Goal: Information Seeking & Learning: Learn about a topic

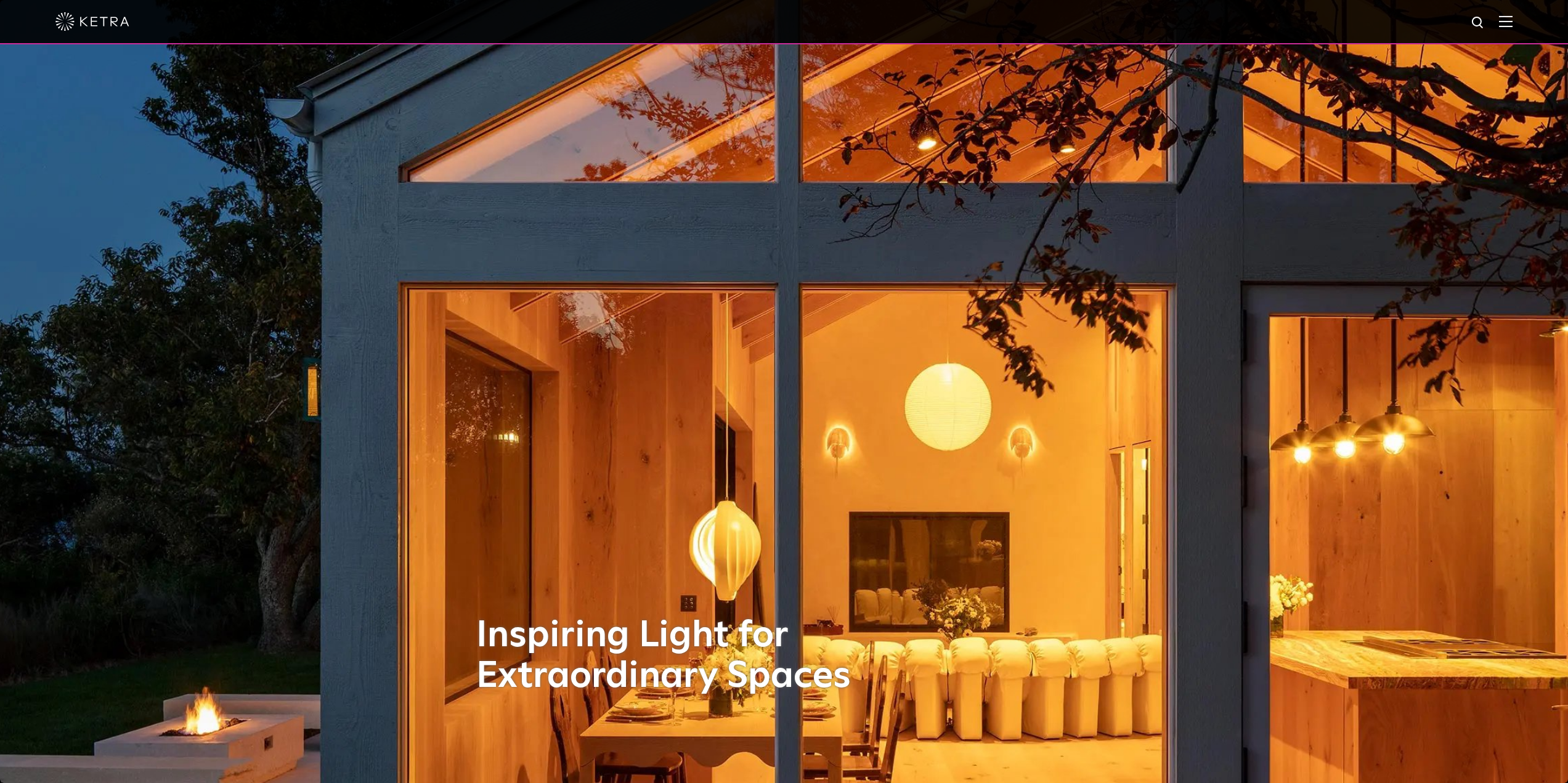
click at [1505, 23] on div at bounding box center [784, 21] width 1457 height 43
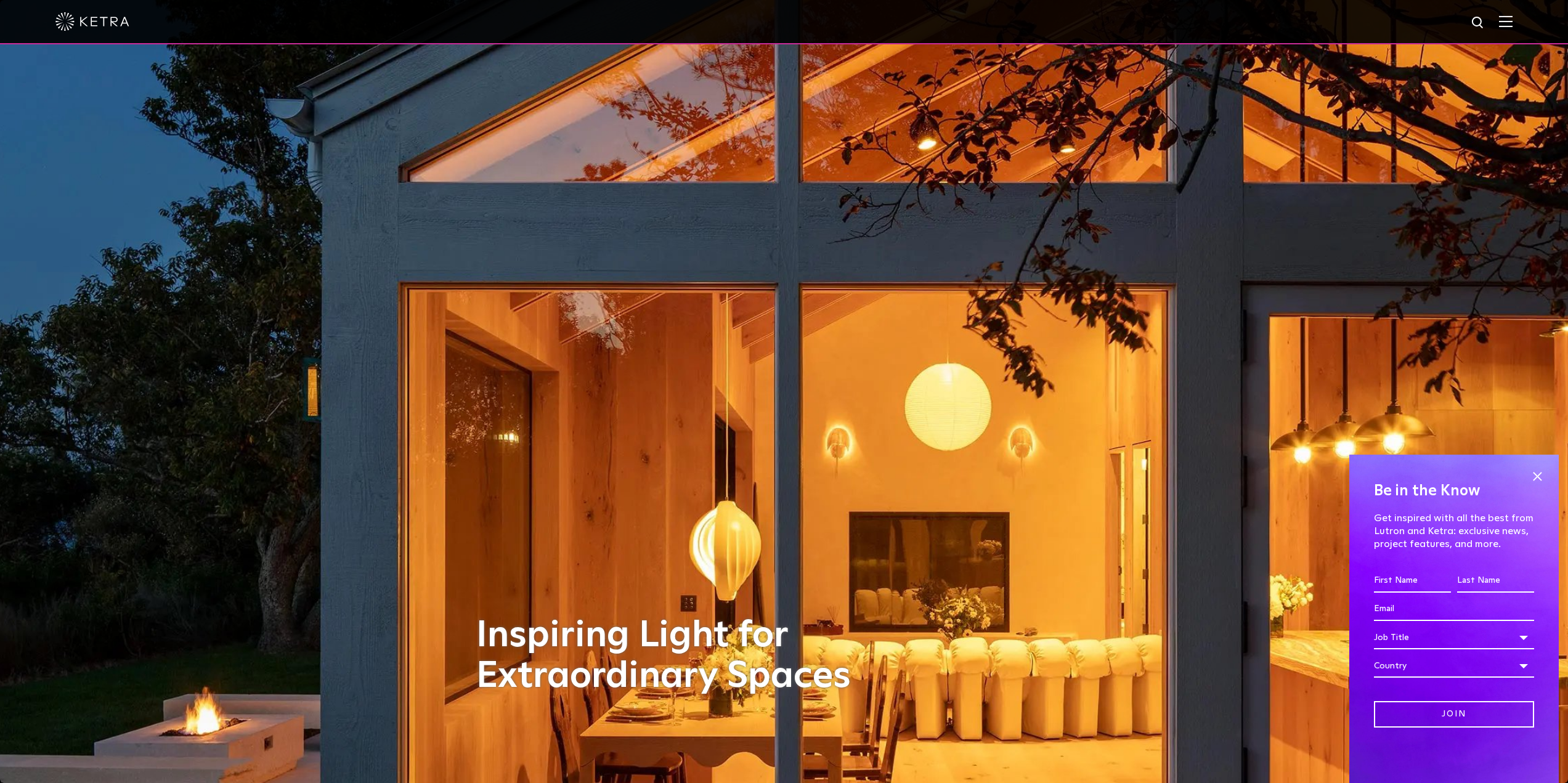
click at [1512, 21] on img at bounding box center [1505, 21] width 14 height 12
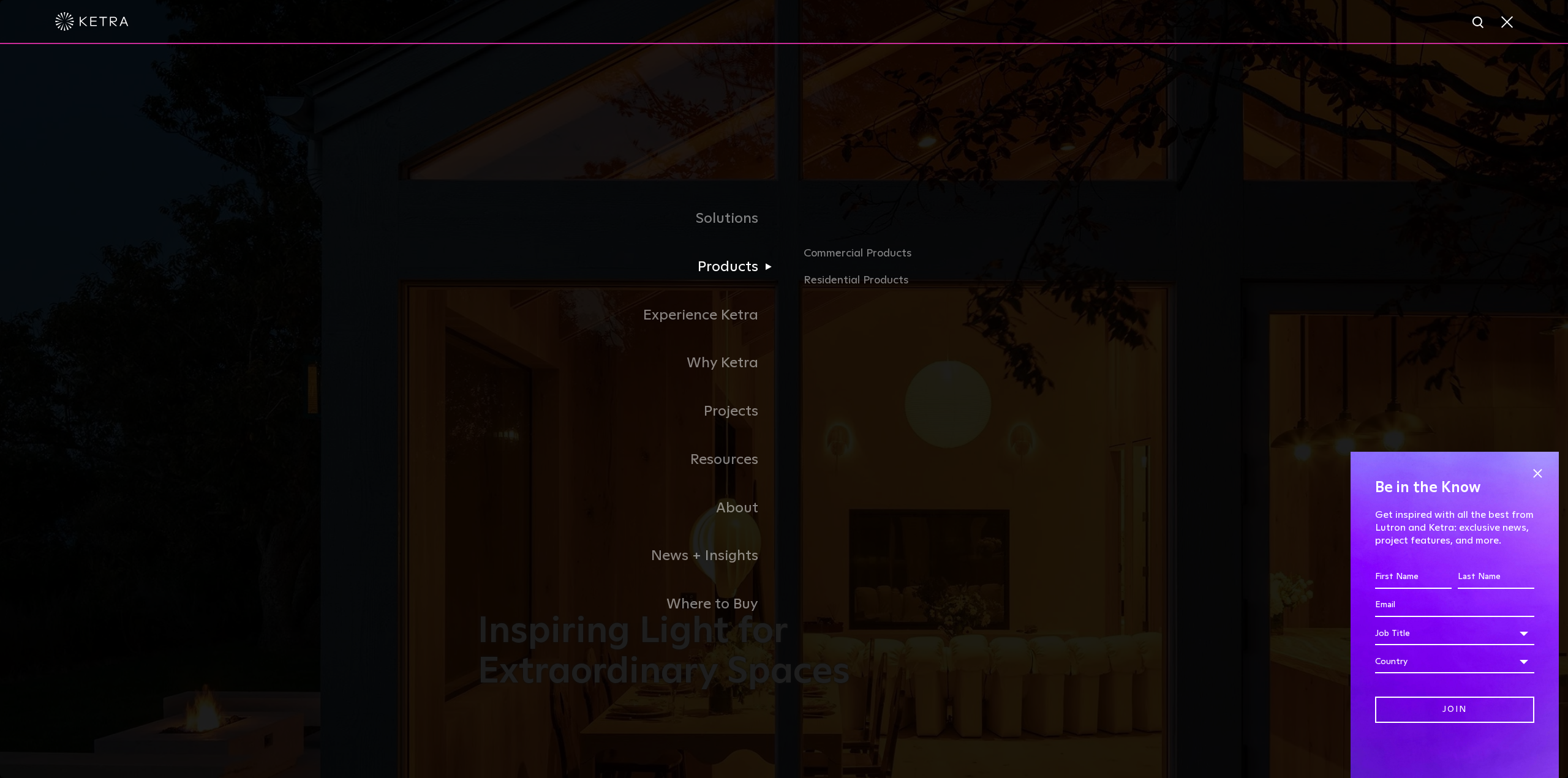
click at [727, 269] on link "Products" at bounding box center [631, 267] width 306 height 48
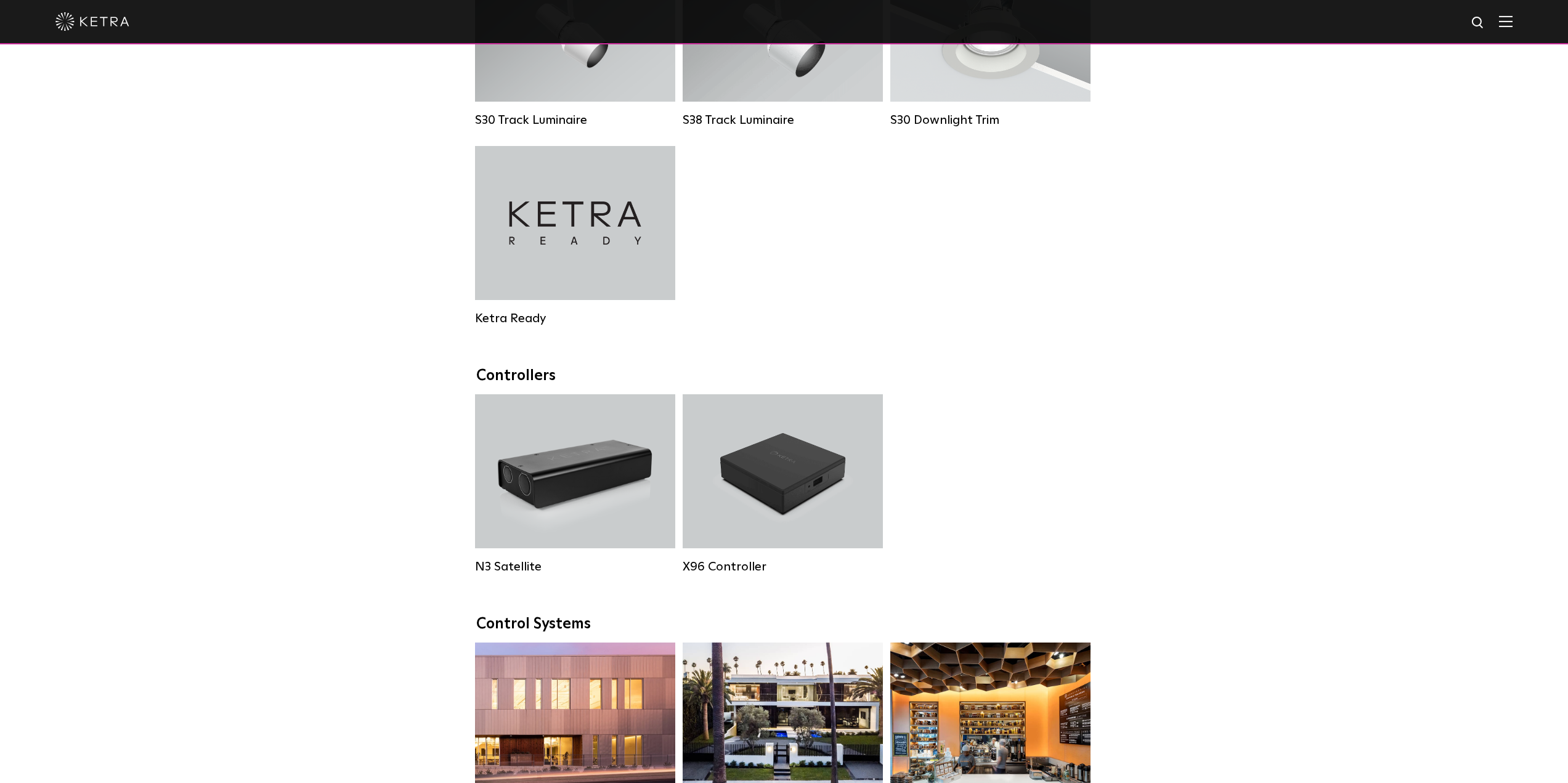
scroll to position [1232, 0]
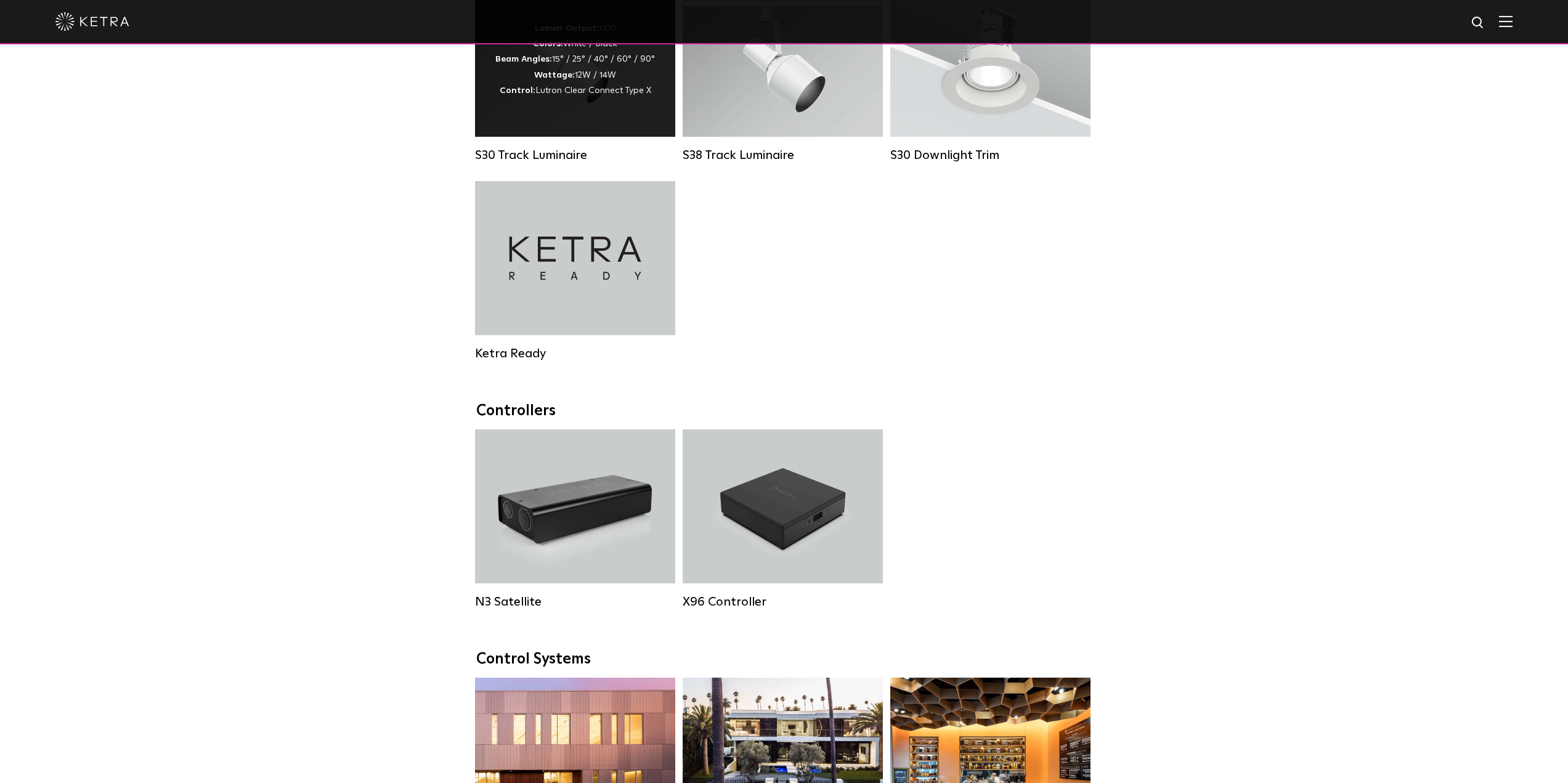
click at [541, 121] on div "Lumen Output: 1100 Colors: White / Black Beam Angles: 15° / 25° / 40° / 60° / 9…" at bounding box center [575, 60] width 200 height 154
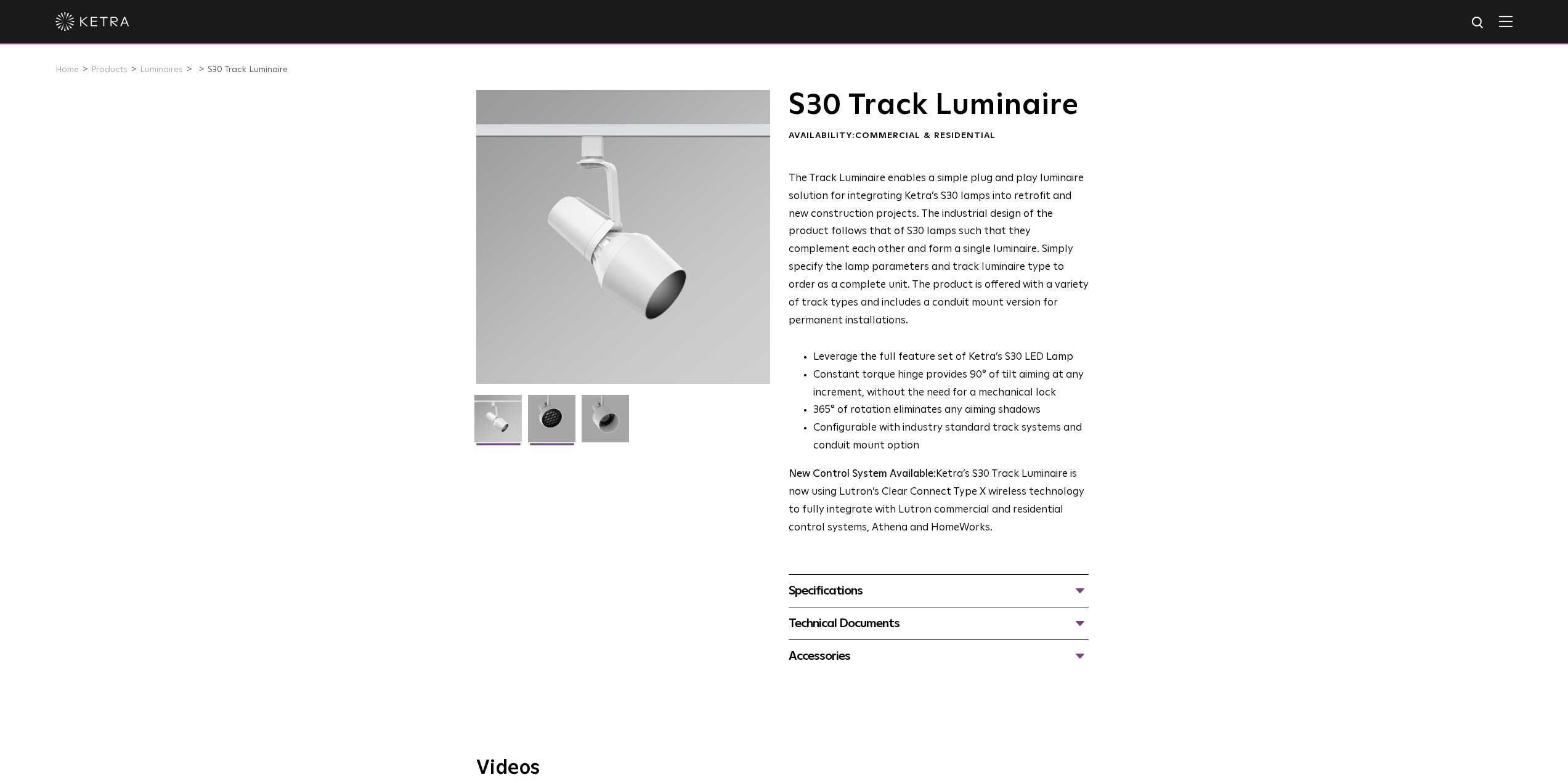
click at [550, 418] on img at bounding box center [551, 423] width 48 height 57
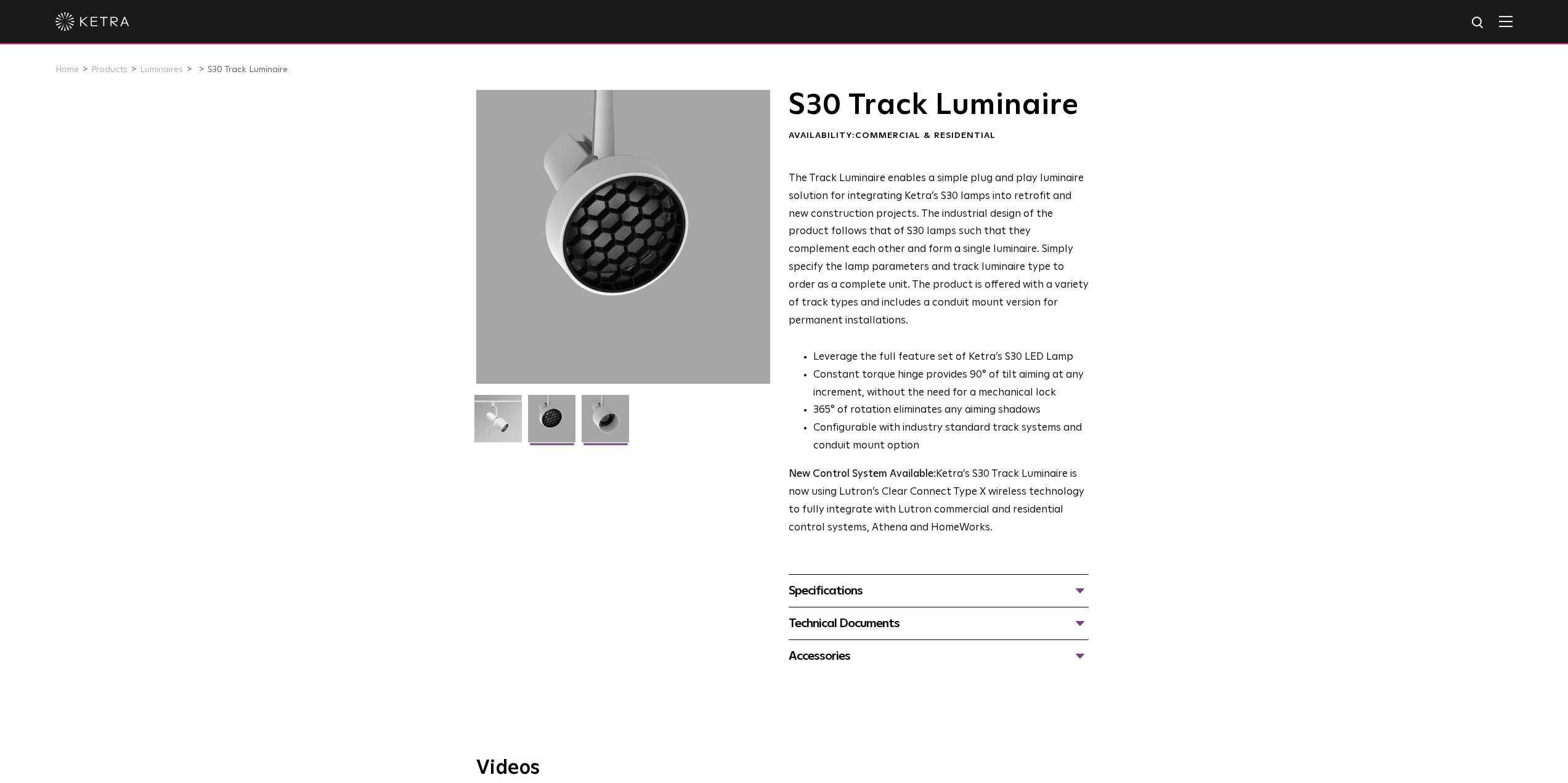
click at [611, 416] on img at bounding box center [605, 423] width 48 height 57
click at [565, 425] on img at bounding box center [551, 423] width 48 height 57
click at [880, 581] on div "Specifications" at bounding box center [938, 590] width 300 height 20
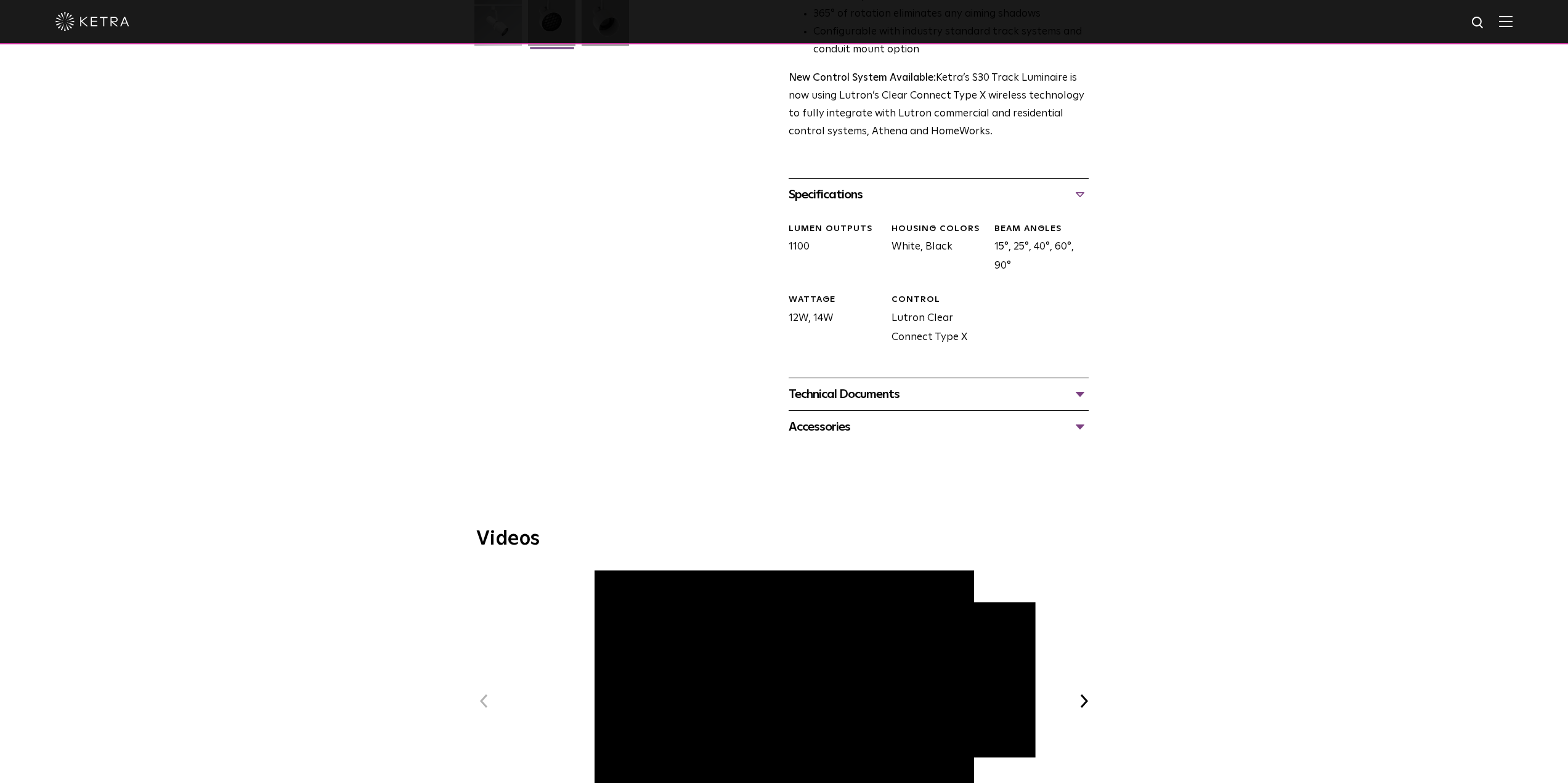
scroll to position [431, 0]
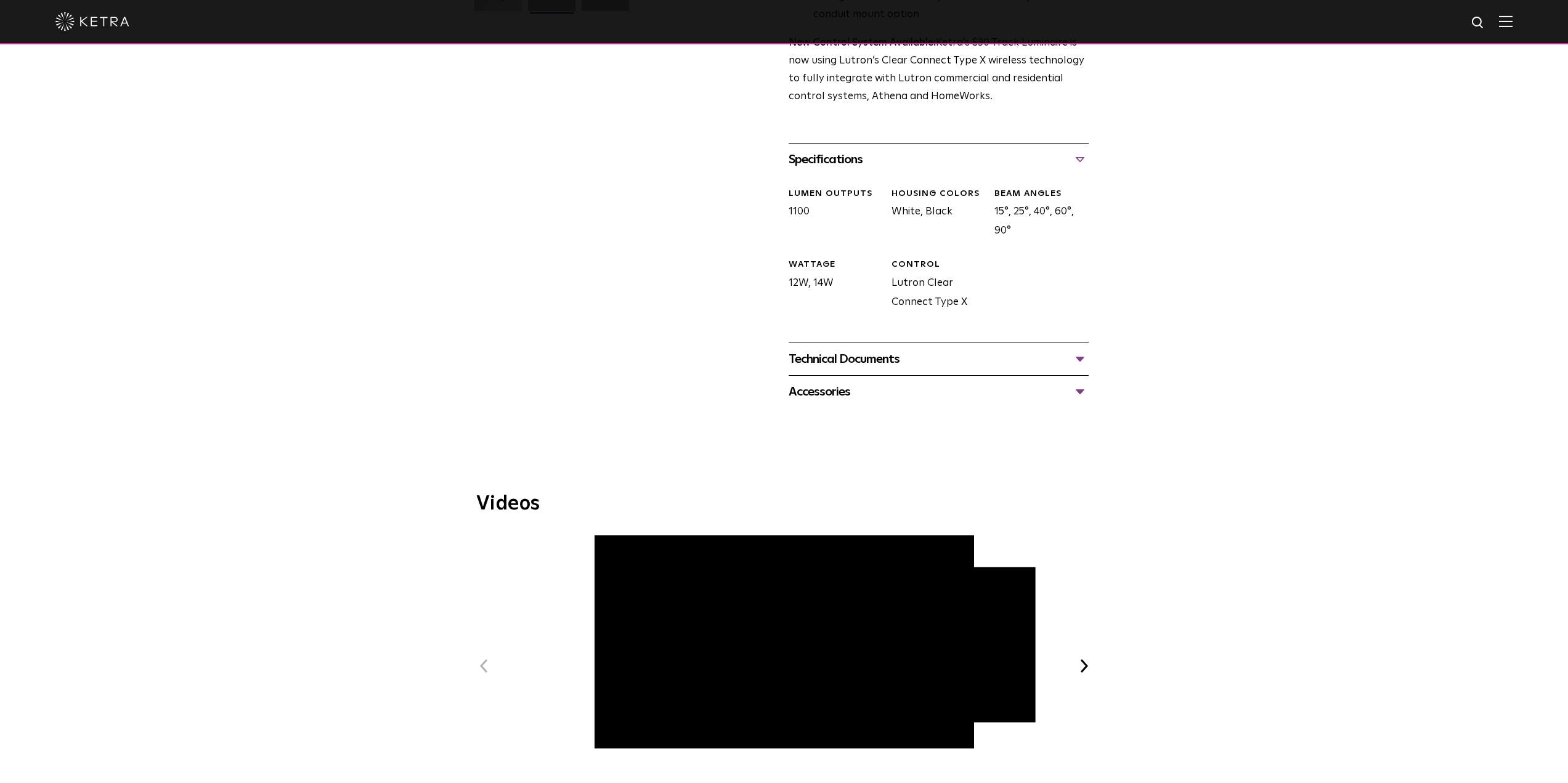
click at [1053, 350] on div "Technical Documents" at bounding box center [938, 359] width 300 height 20
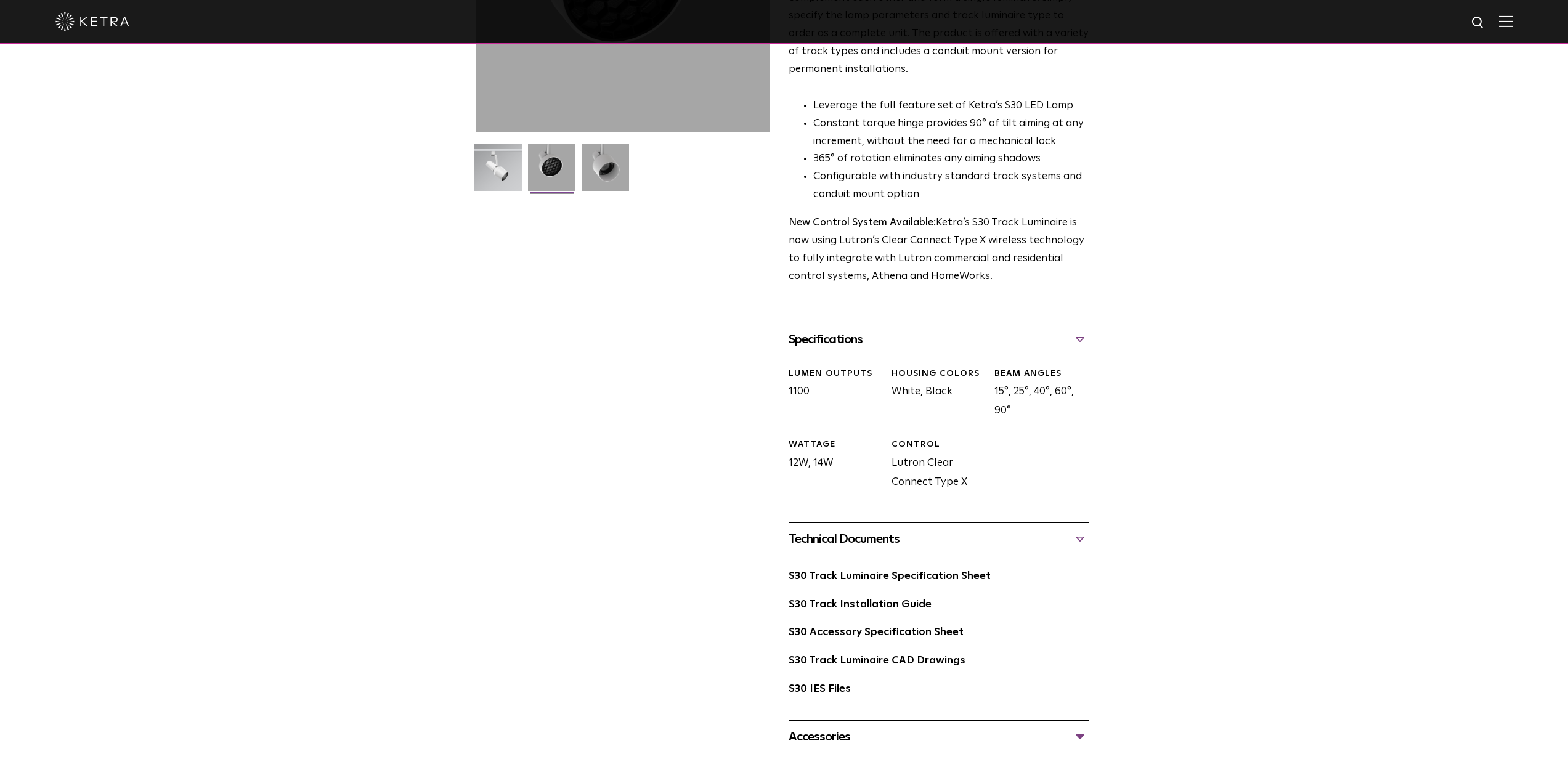
scroll to position [246, 0]
